Goal: Check status: Check status

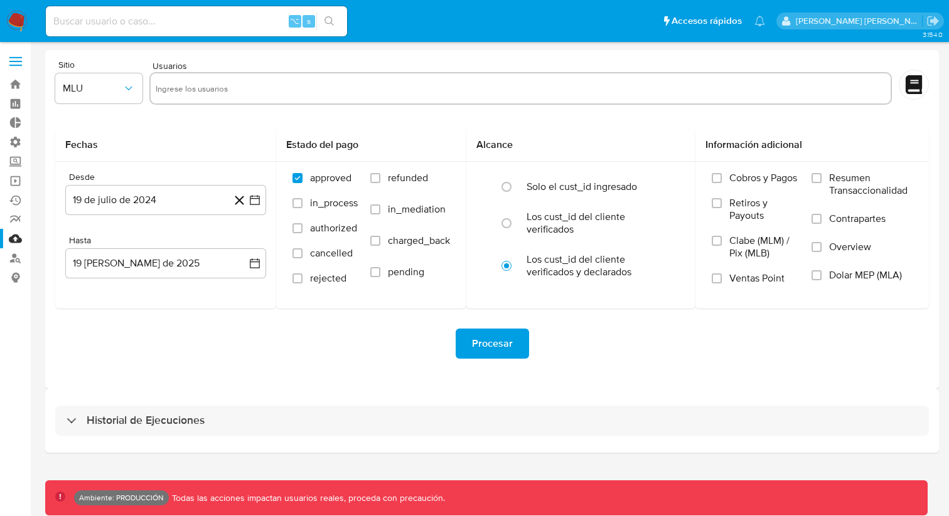
click at [381, 398] on div "Historial de Ejecuciones" at bounding box center [491, 421] width 893 height 64
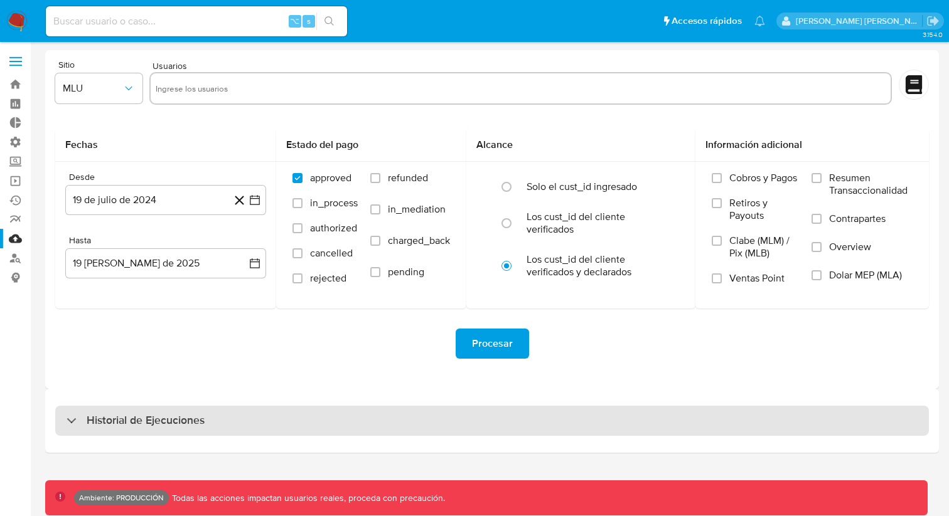
click at [373, 416] on div "Historial de Ejecuciones" at bounding box center [491, 421] width 873 height 30
select select "10"
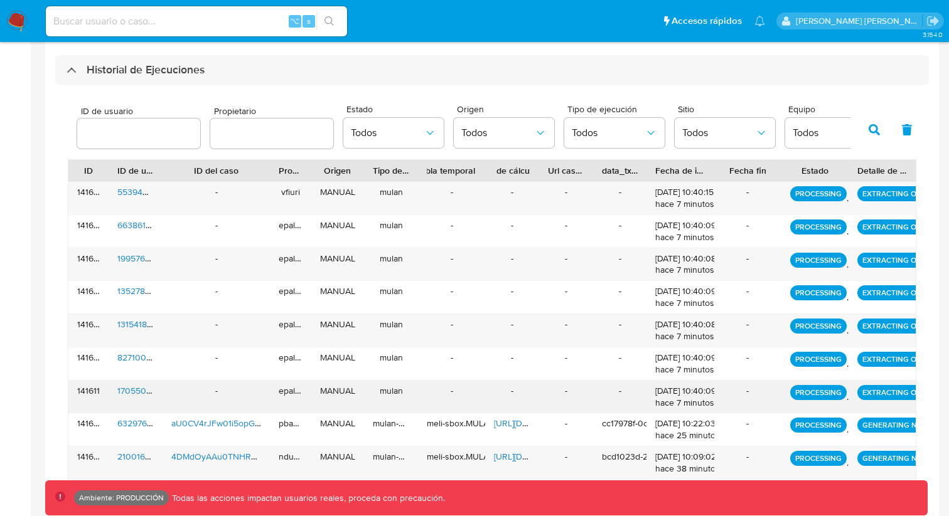
scroll to position [419, 0]
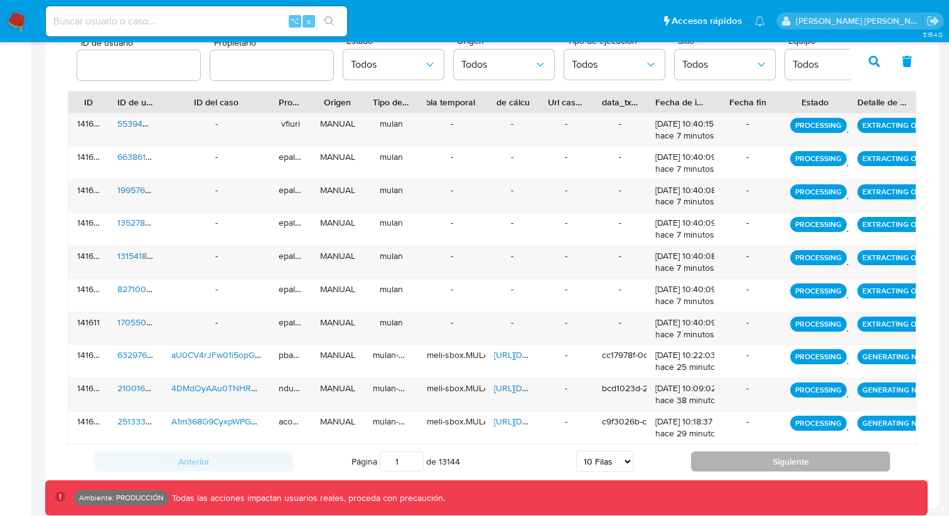
click at [733, 452] on button "Siguiente" at bounding box center [790, 462] width 199 height 20
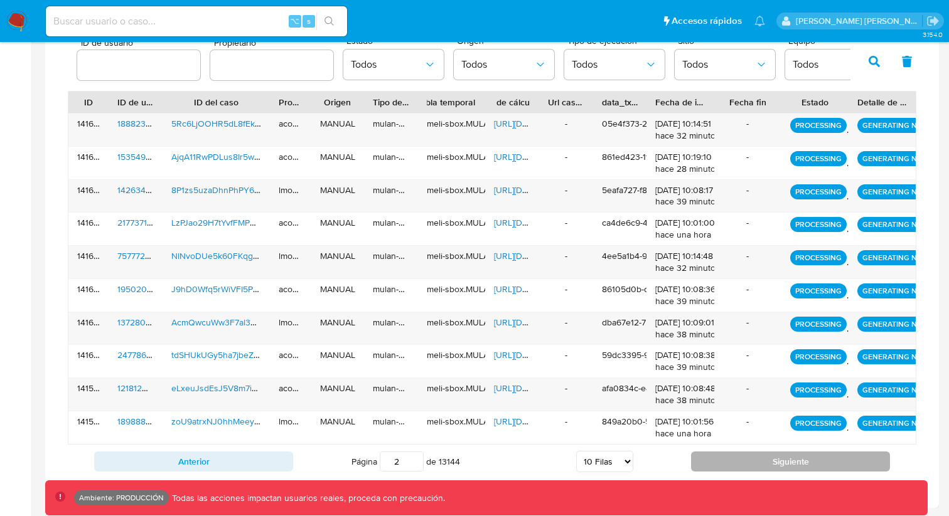
click at [737, 458] on button "Siguiente" at bounding box center [790, 462] width 199 height 20
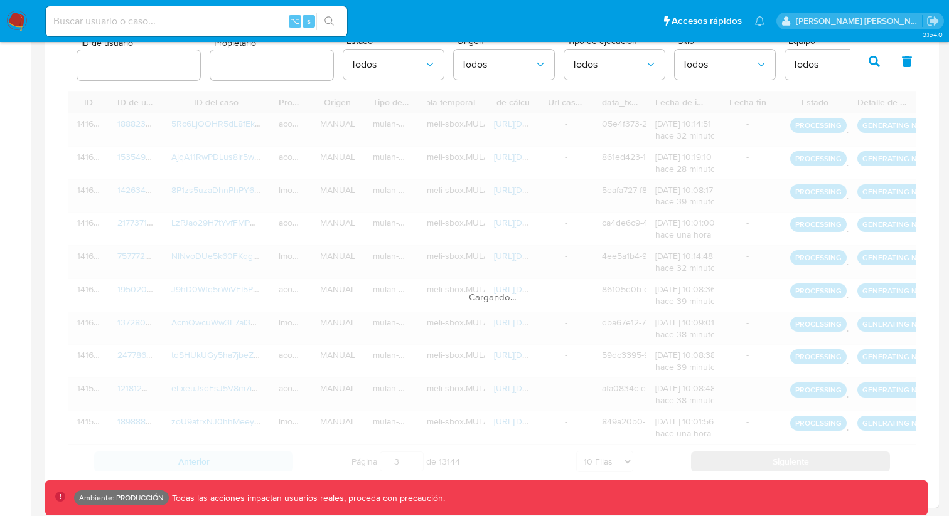
scroll to position [413, 0]
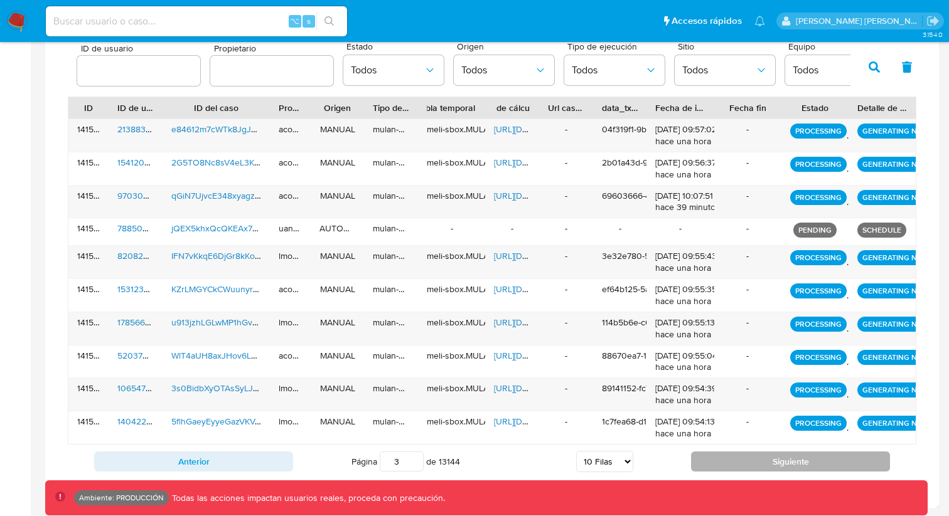
click at [737, 458] on button "Siguiente" at bounding box center [790, 462] width 199 height 20
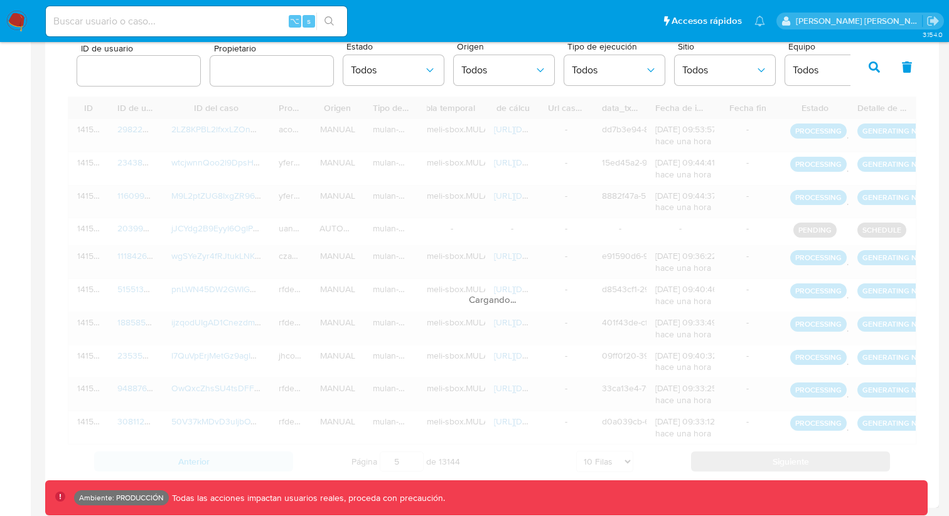
scroll to position [419, 0]
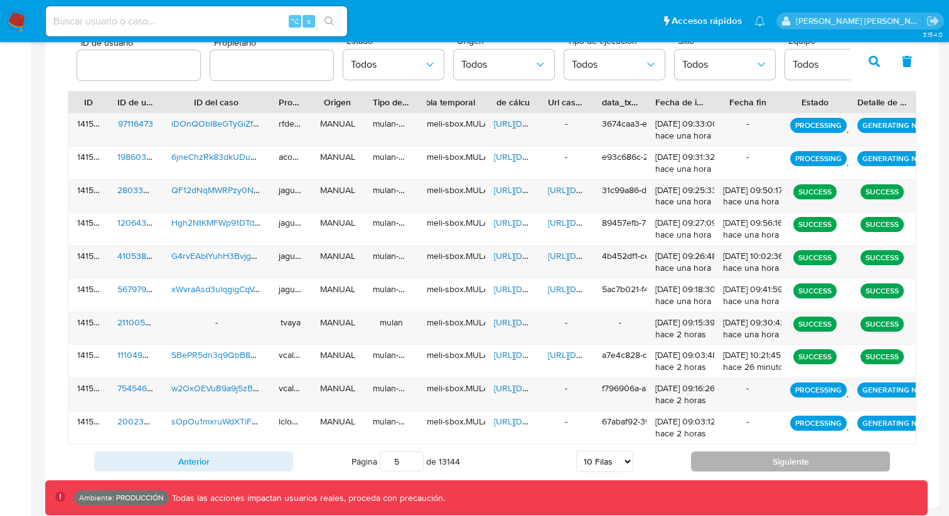
click at [736, 457] on button "Siguiente" at bounding box center [790, 462] width 199 height 20
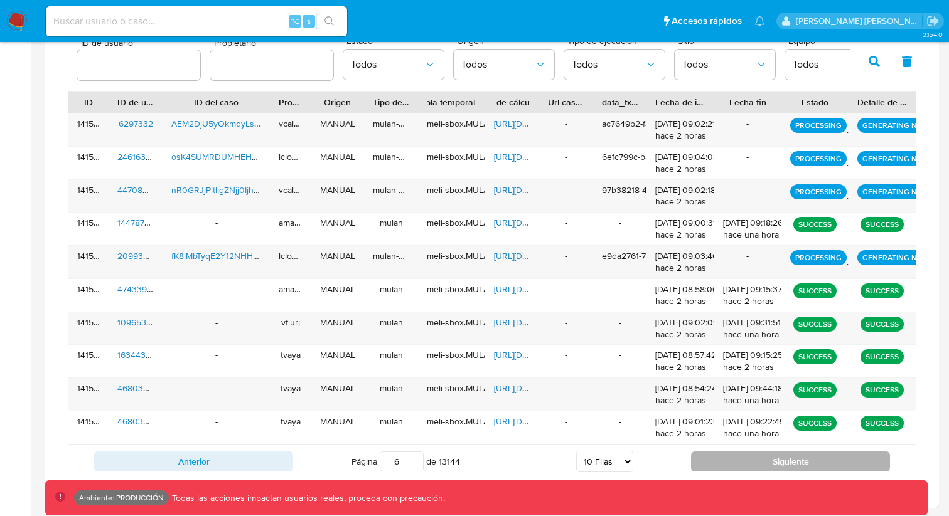
click at [738, 458] on button "Siguiente" at bounding box center [790, 462] width 199 height 20
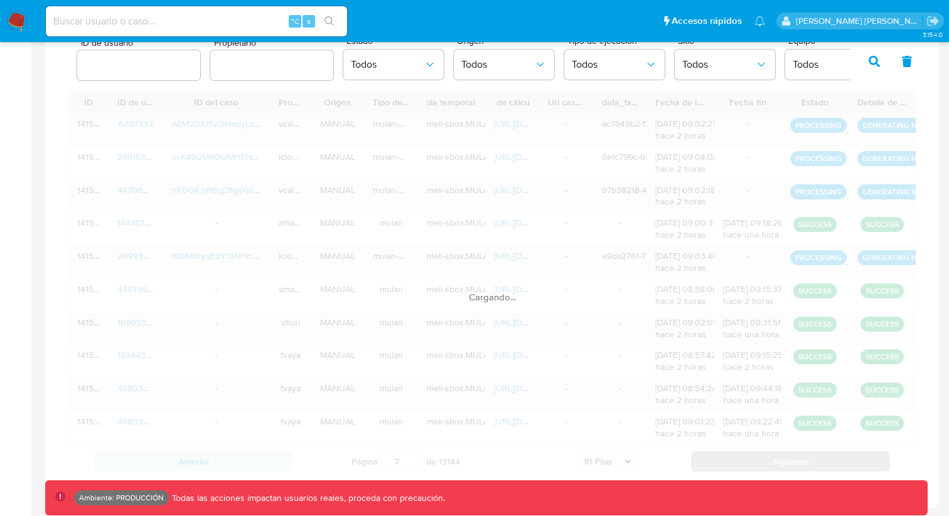
scroll to position [413, 0]
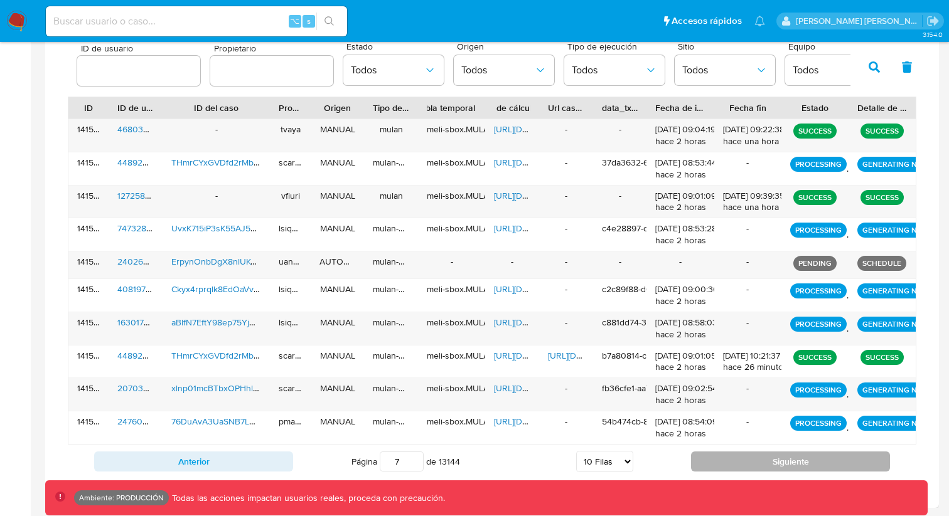
click at [738, 458] on button "Siguiente" at bounding box center [790, 462] width 199 height 20
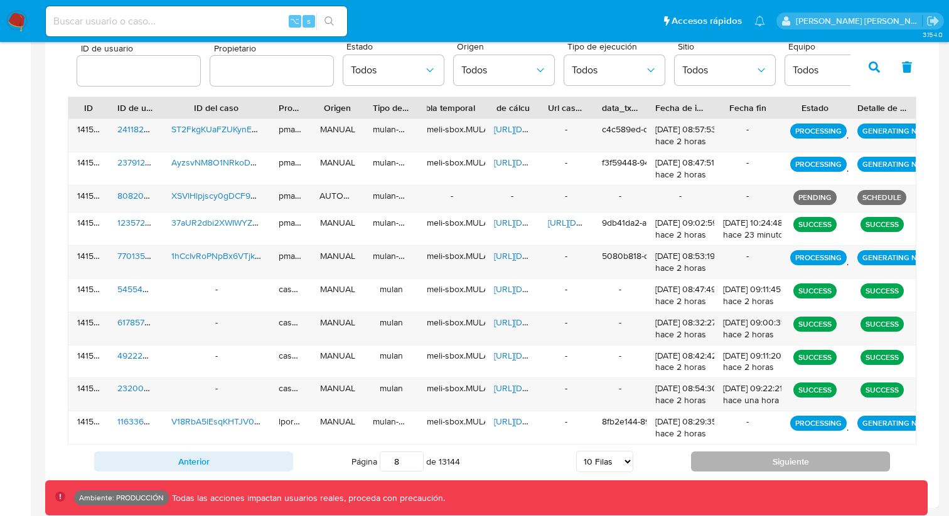
click at [738, 458] on button "Siguiente" at bounding box center [790, 462] width 199 height 20
type input "9"
